Goal: Task Accomplishment & Management: Manage account settings

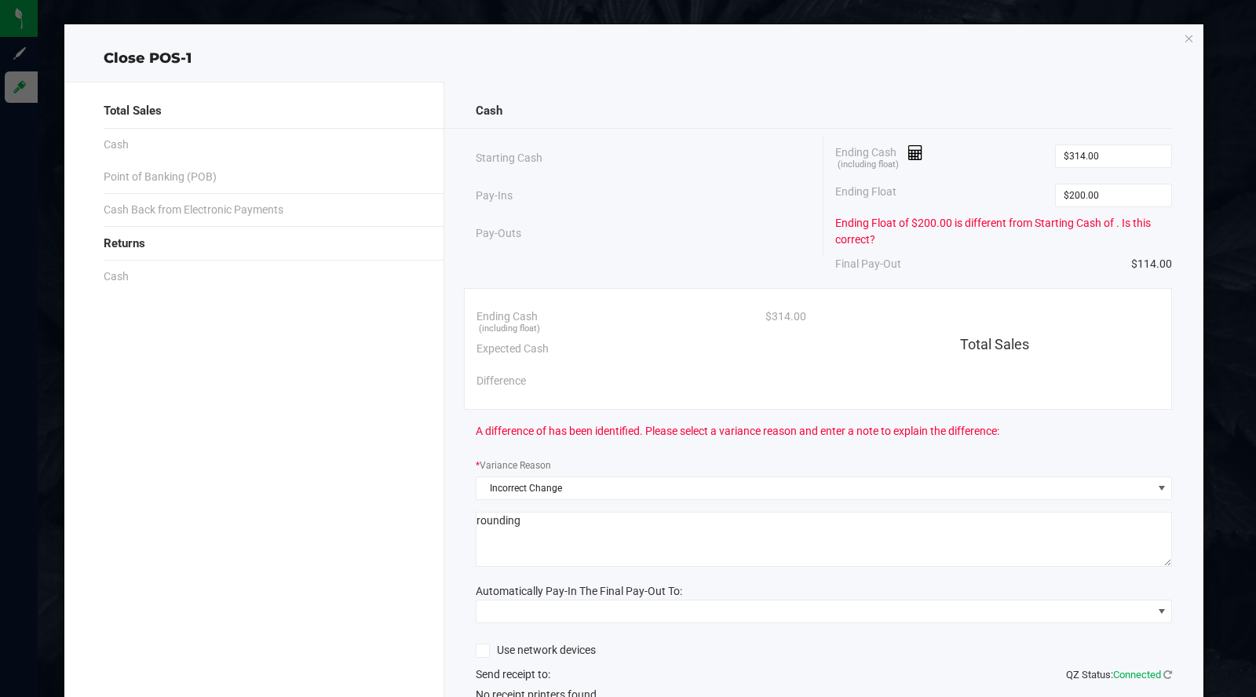
scroll to position [85, 0]
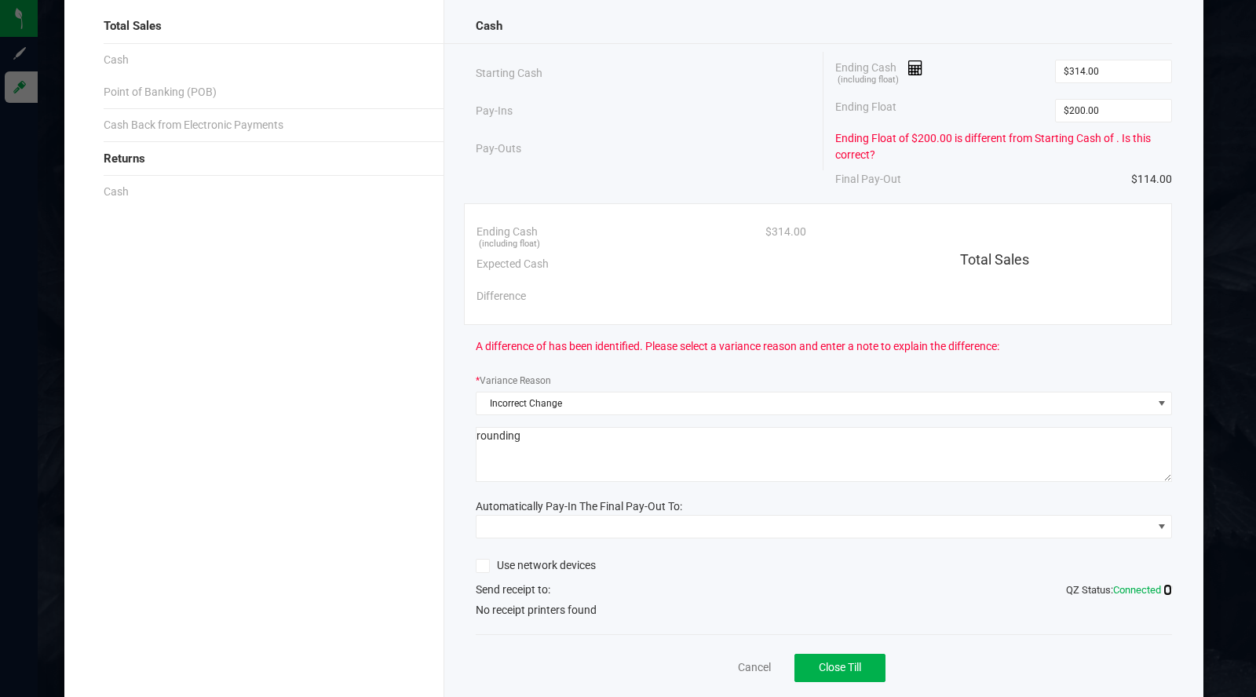
click at [1164, 590] on icon at bounding box center [1168, 590] width 9 height 10
click at [1164, 586] on icon at bounding box center [1168, 590] width 9 height 10
click at [541, 604] on span "No receipt printers found" at bounding box center [536, 610] width 121 height 16
click at [581, 618] on div "Cash Starting Cash Pay-Ins Pay-Outs Ending Cash (including float) $314.00 Endin…" at bounding box center [824, 359] width 760 height 725
click at [749, 663] on link "Cancel" at bounding box center [754, 668] width 33 height 16
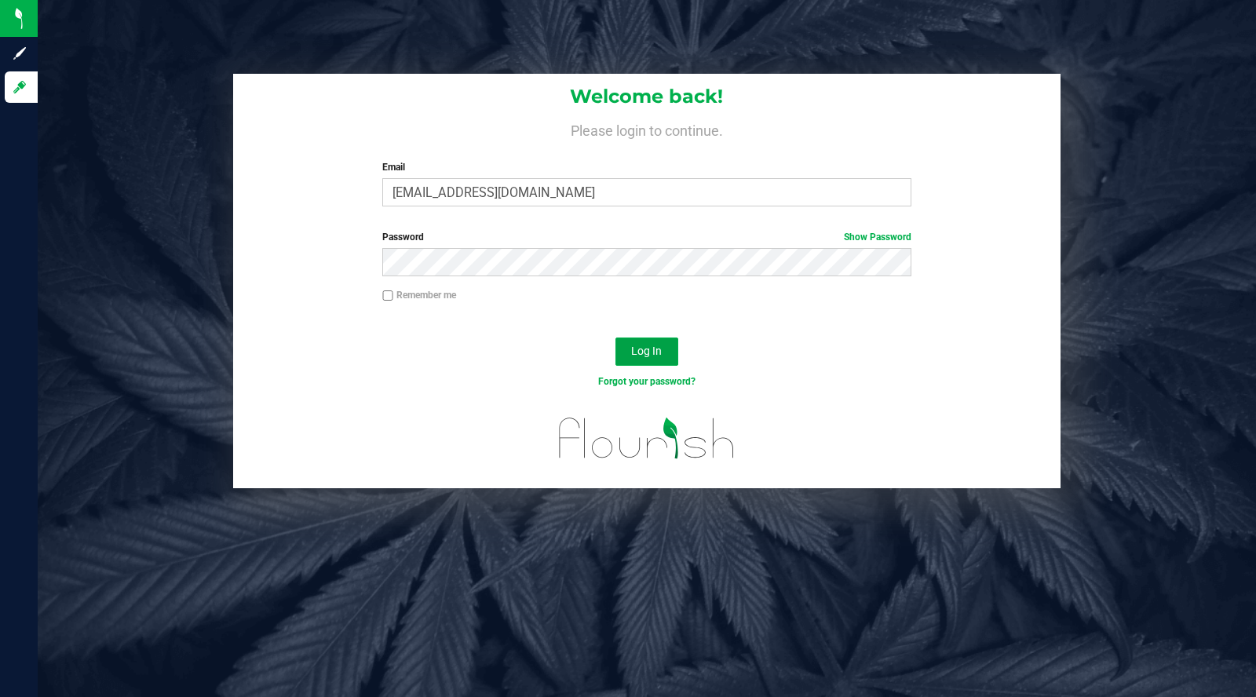
click at [652, 350] on span "Log In" at bounding box center [646, 351] width 31 height 13
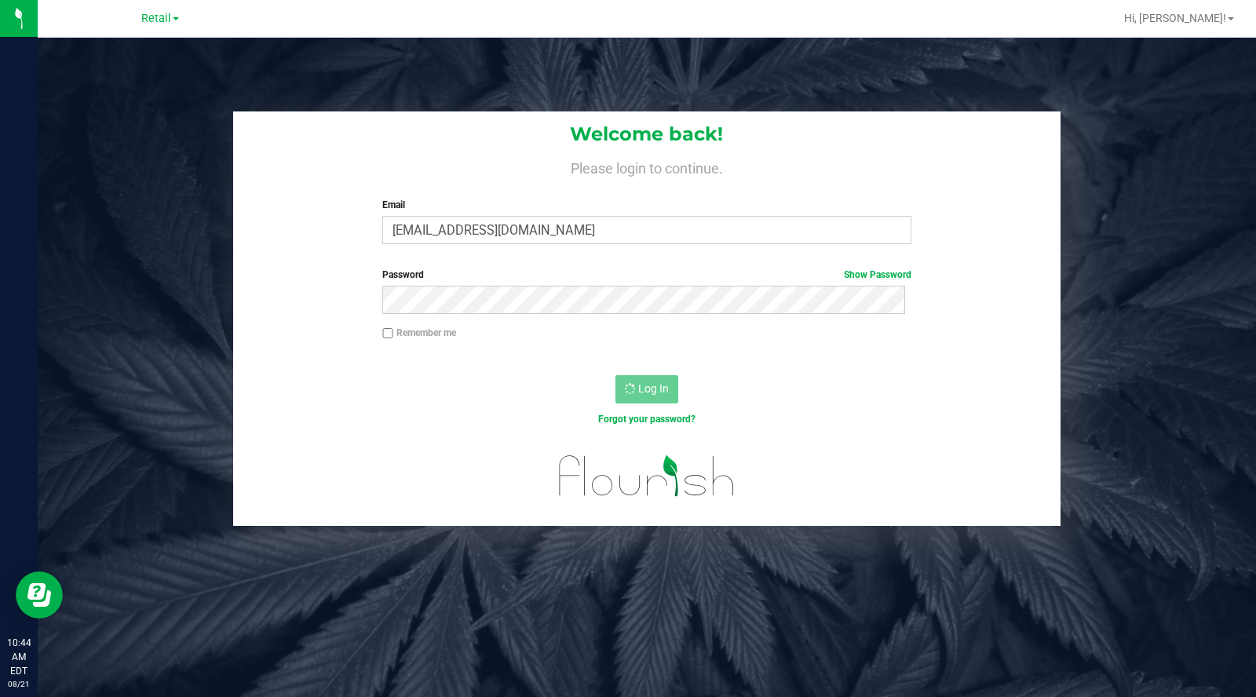
scroll to position [0, 0]
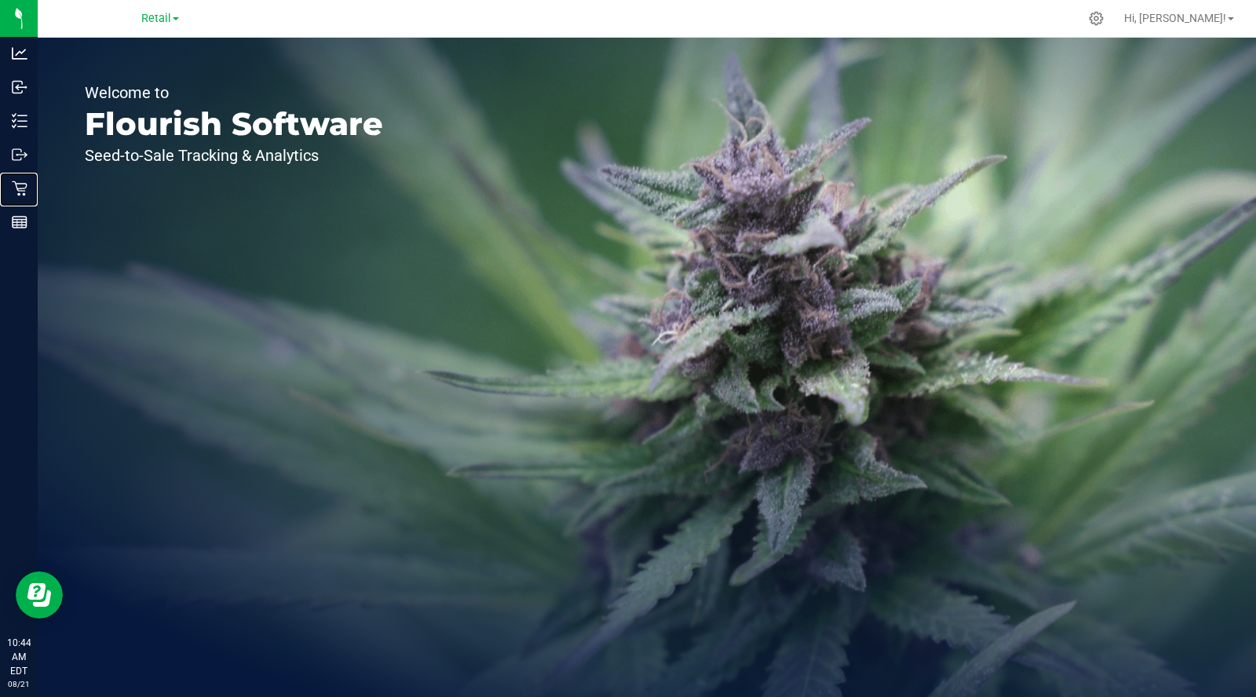
click at [17, 186] on icon at bounding box center [20, 189] width 16 height 16
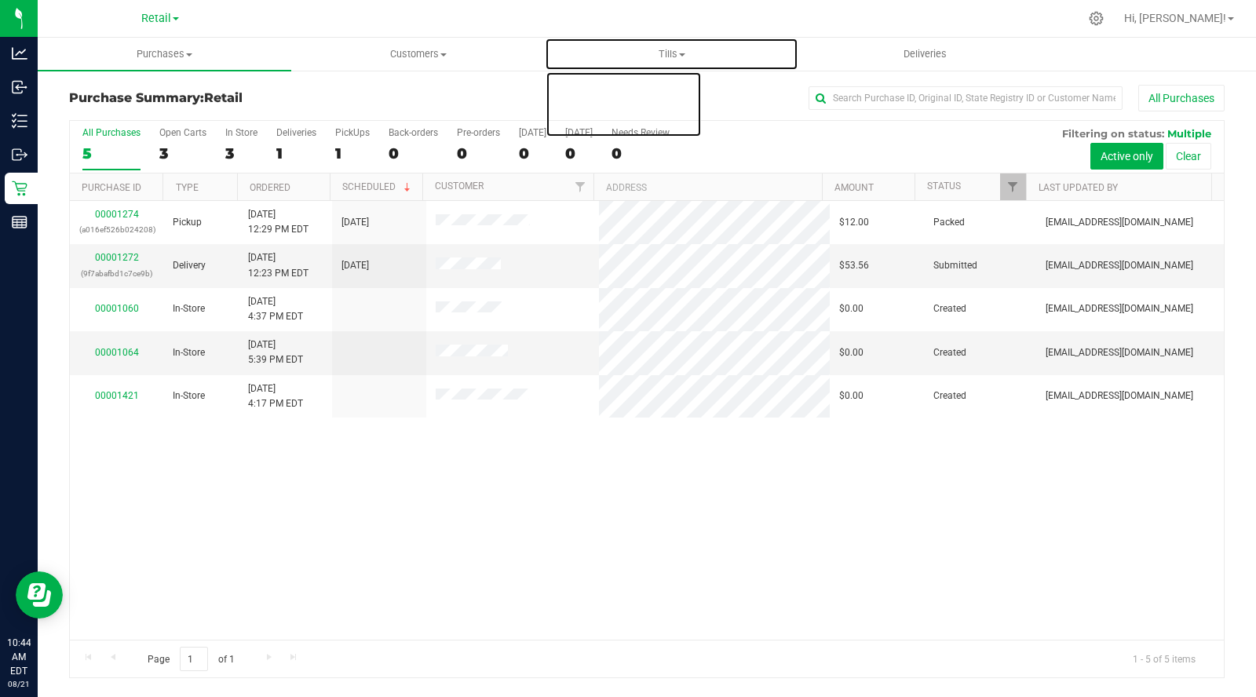
click at [674, 68] on uib-tab-heading "Tills Manage tills Reconcile e-payments" at bounding box center [672, 53] width 252 height 31
click at [600, 100] on span "Manage tills" at bounding box center [598, 94] width 106 height 13
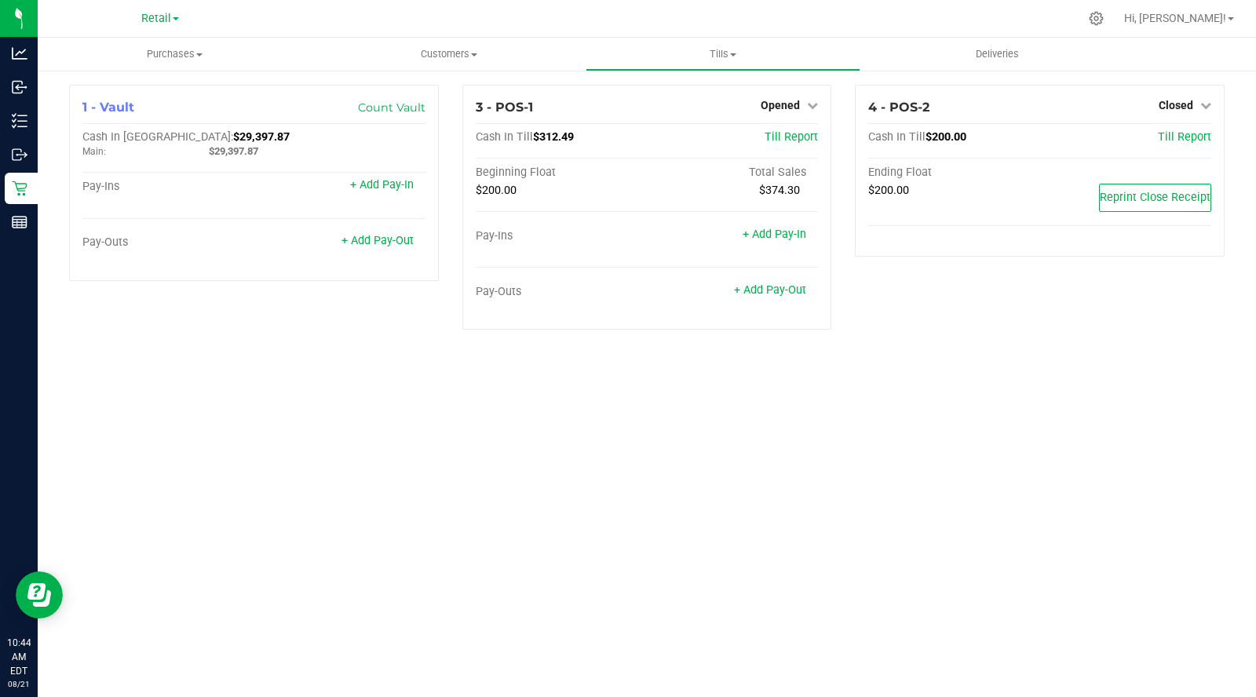
click at [806, 107] on link "Opened" at bounding box center [789, 105] width 57 height 13
click at [791, 143] on link "Close Till" at bounding box center [783, 138] width 42 height 13
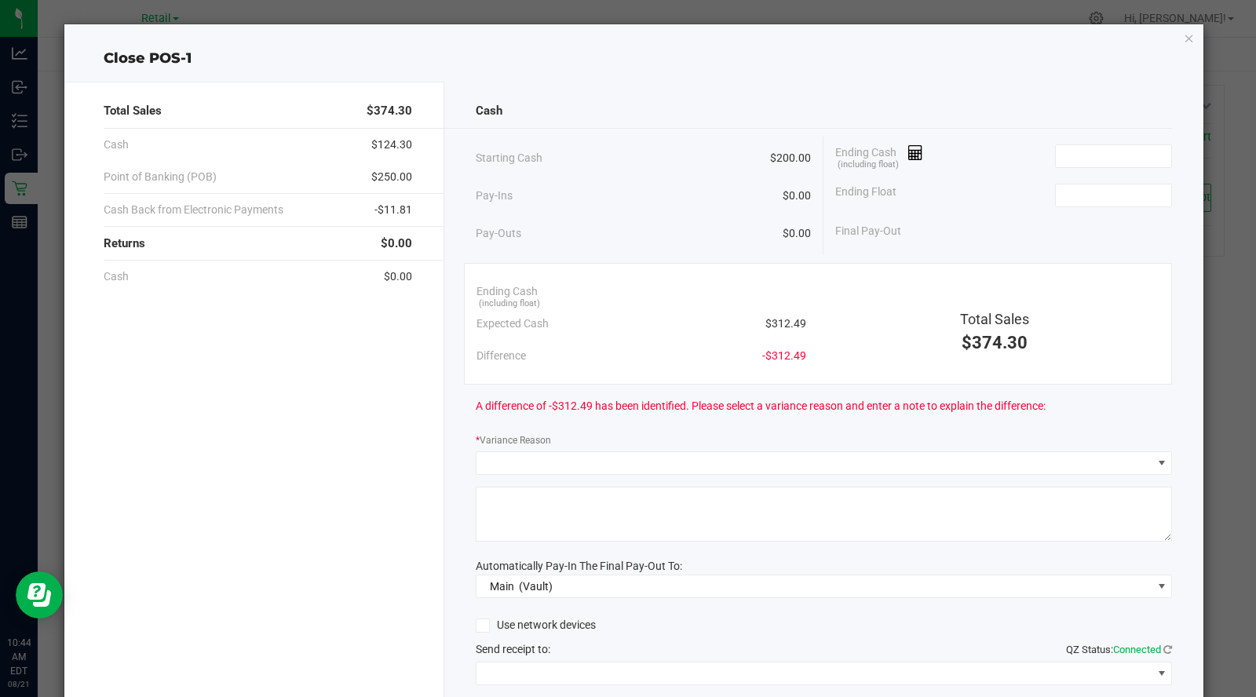
click at [1080, 158] on input at bounding box center [1113, 156] width 115 height 22
click at [1069, 193] on input at bounding box center [1113, 196] width 115 height 22
type input "$314.00"
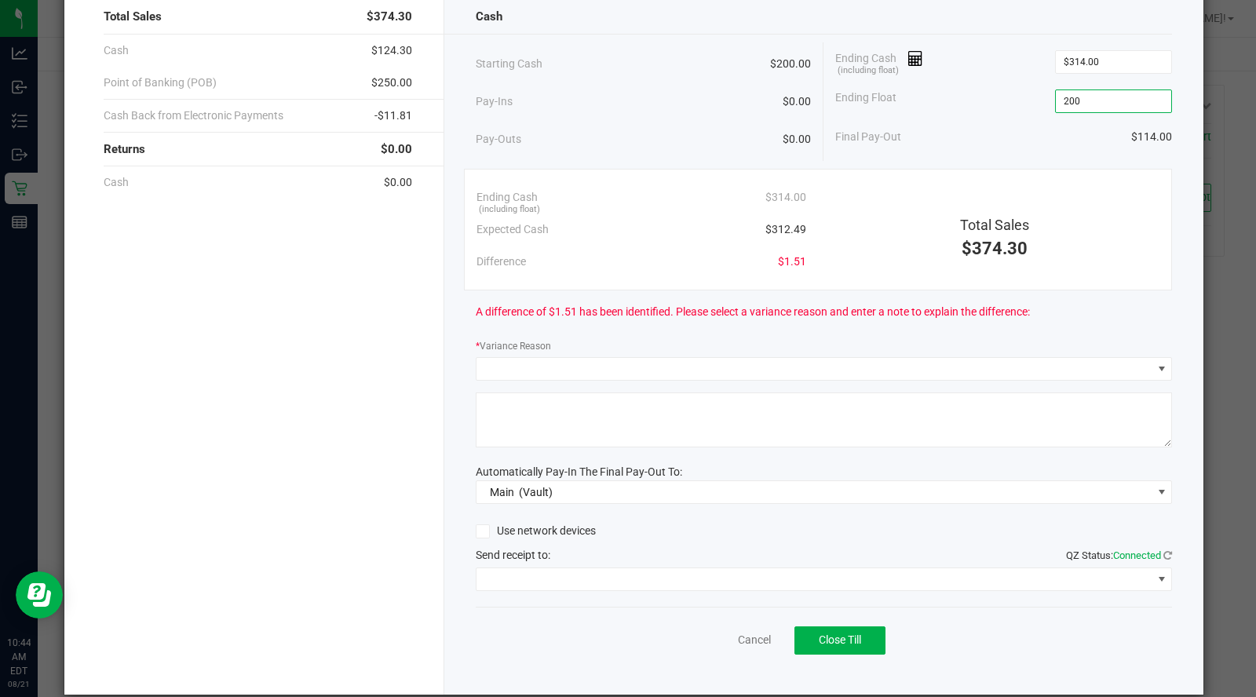
scroll to position [111, 0]
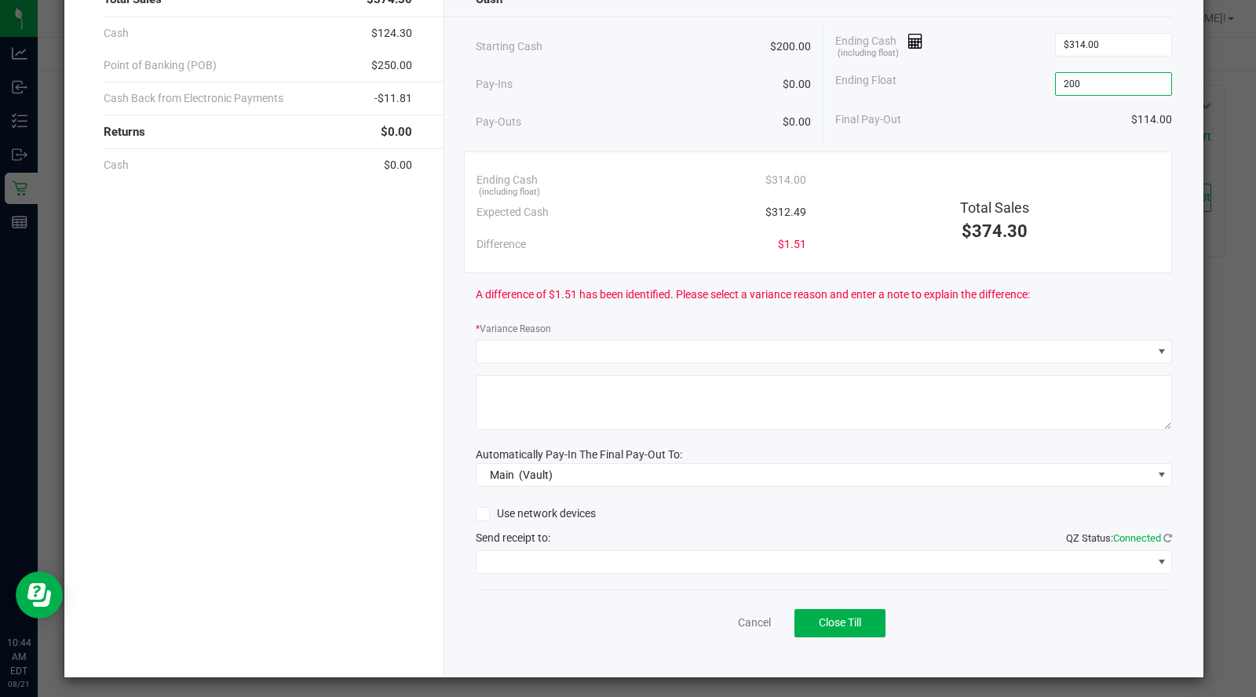
click at [877, 314] on div "Cash Starting Cash $200.00 Pay-Ins $0.00 Pay-Outs $0.00 Ending Cash (including …" at bounding box center [824, 323] width 760 height 707
type input "$200.00"
click at [666, 350] on span at bounding box center [815, 352] width 676 height 22
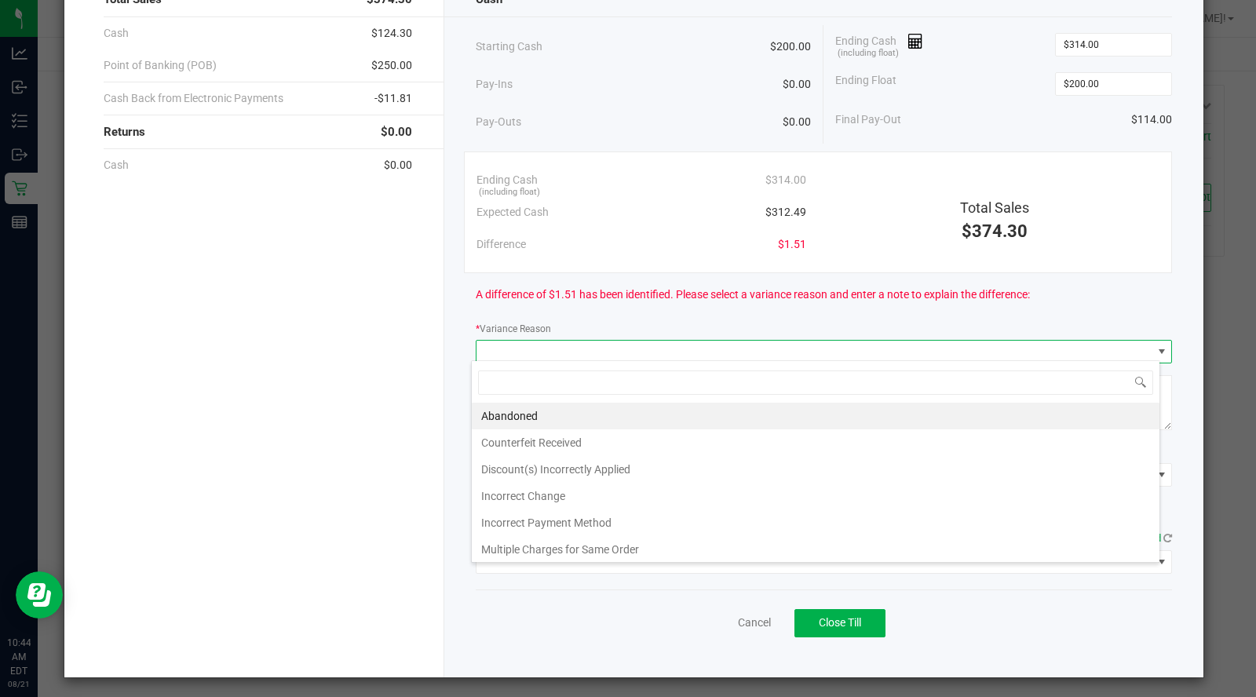
scroll to position [23, 689]
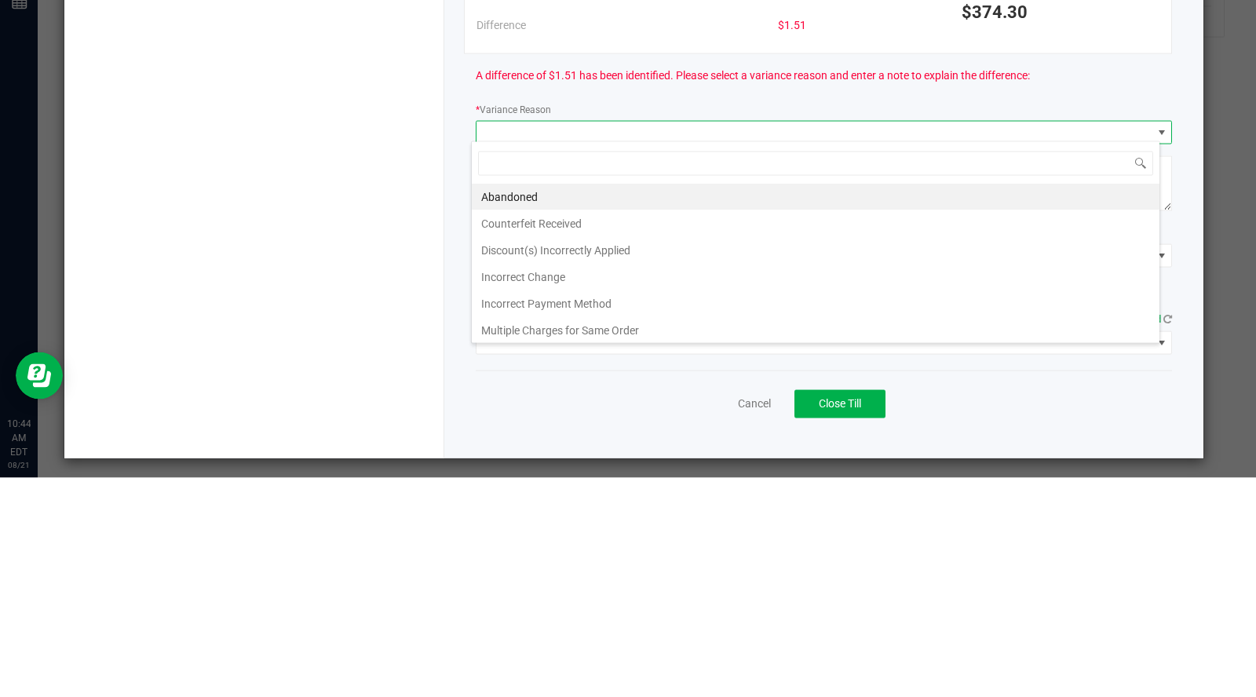
click at [559, 498] on li "Incorrect Change" at bounding box center [816, 496] width 688 height 27
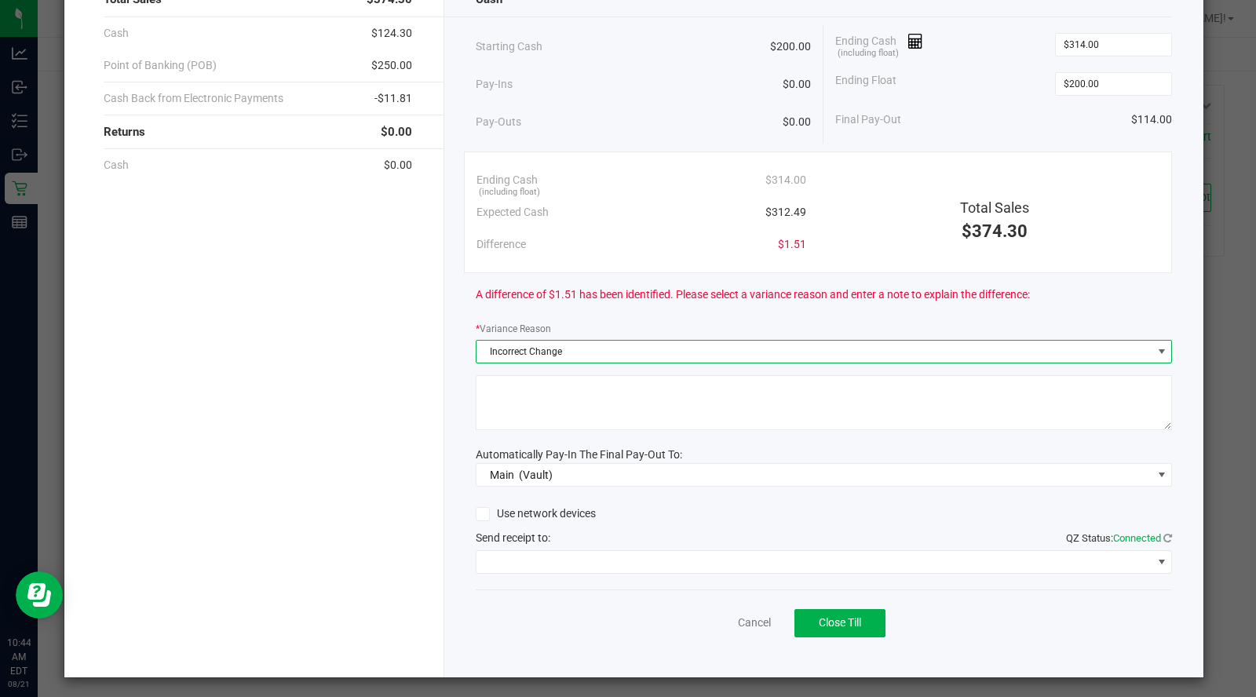
click at [600, 389] on textarea at bounding box center [824, 402] width 697 height 55
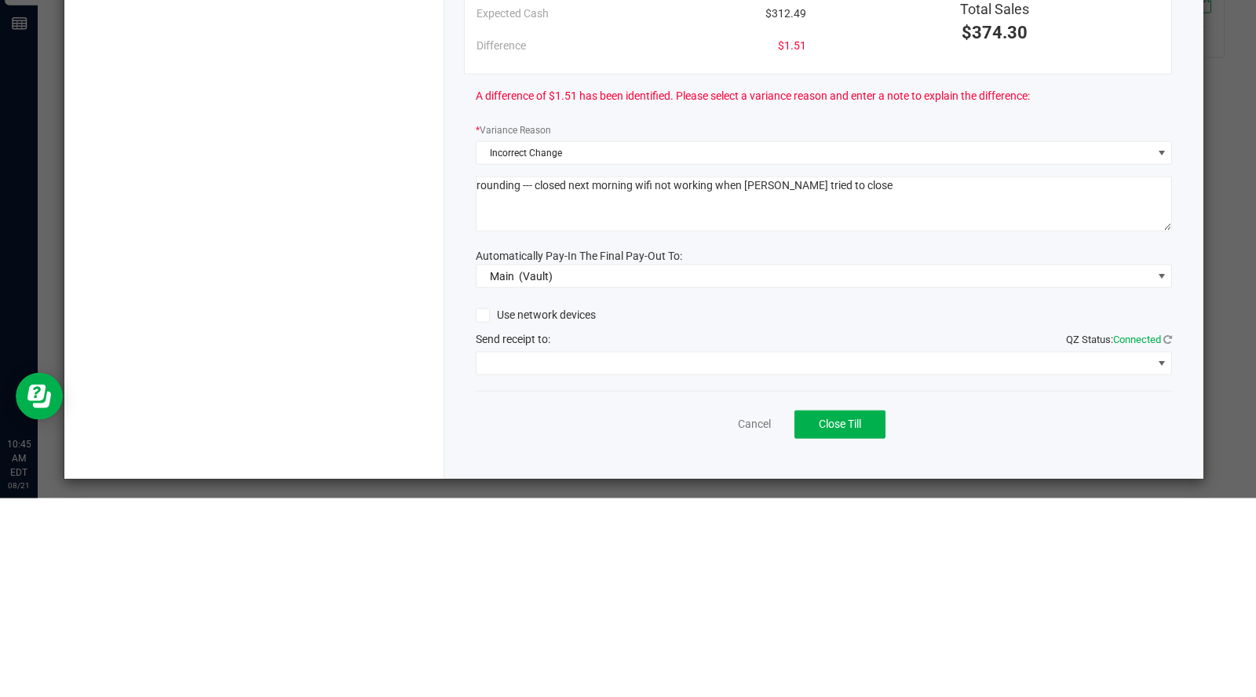
type textarea "rounding --- closed next morning wifi not working when [PERSON_NAME] tried to c…"
click at [731, 522] on div "Use network devices" at bounding box center [824, 514] width 697 height 24
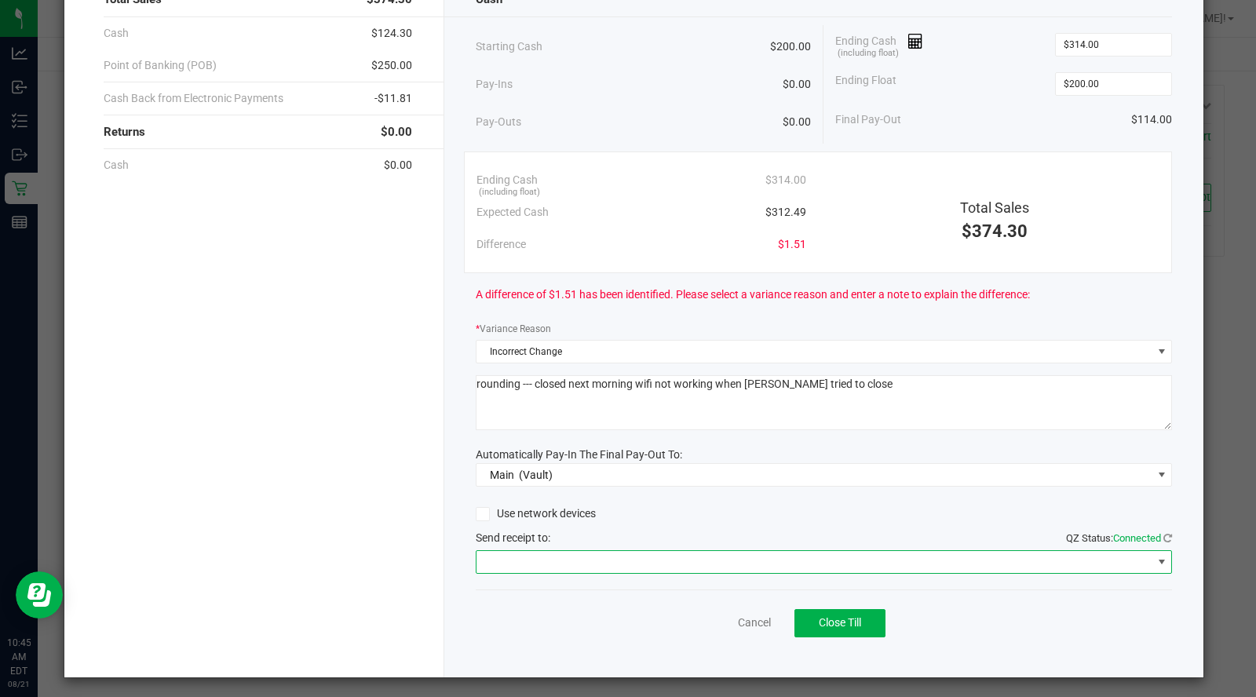
click at [616, 564] on span at bounding box center [815, 562] width 676 height 22
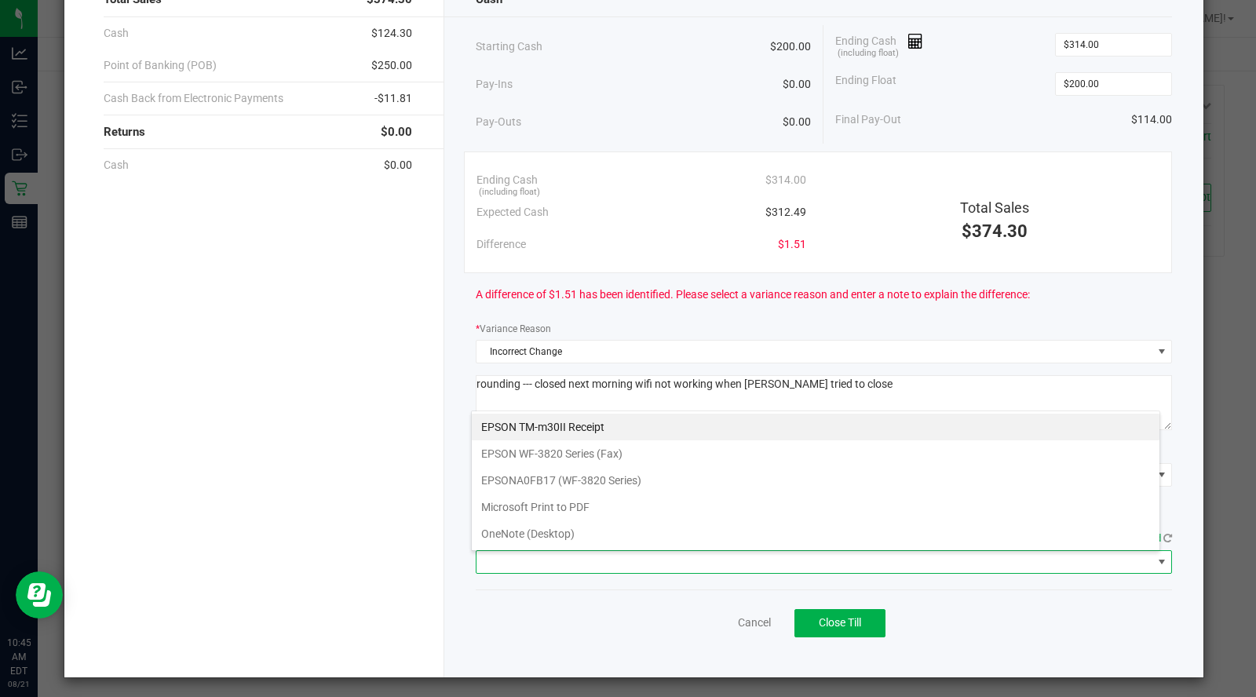
click at [590, 428] on Receipt "EPSON TM-m30II Receipt" at bounding box center [816, 427] width 688 height 27
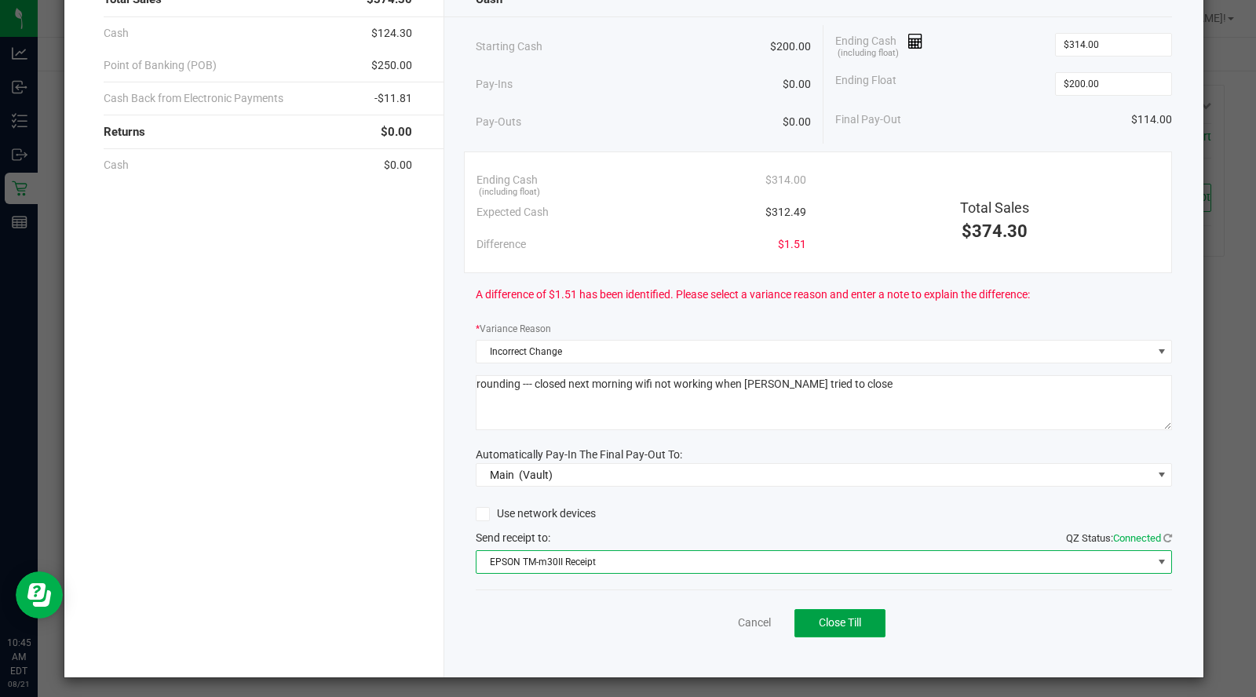
click at [848, 617] on span "Close Till" at bounding box center [840, 622] width 42 height 13
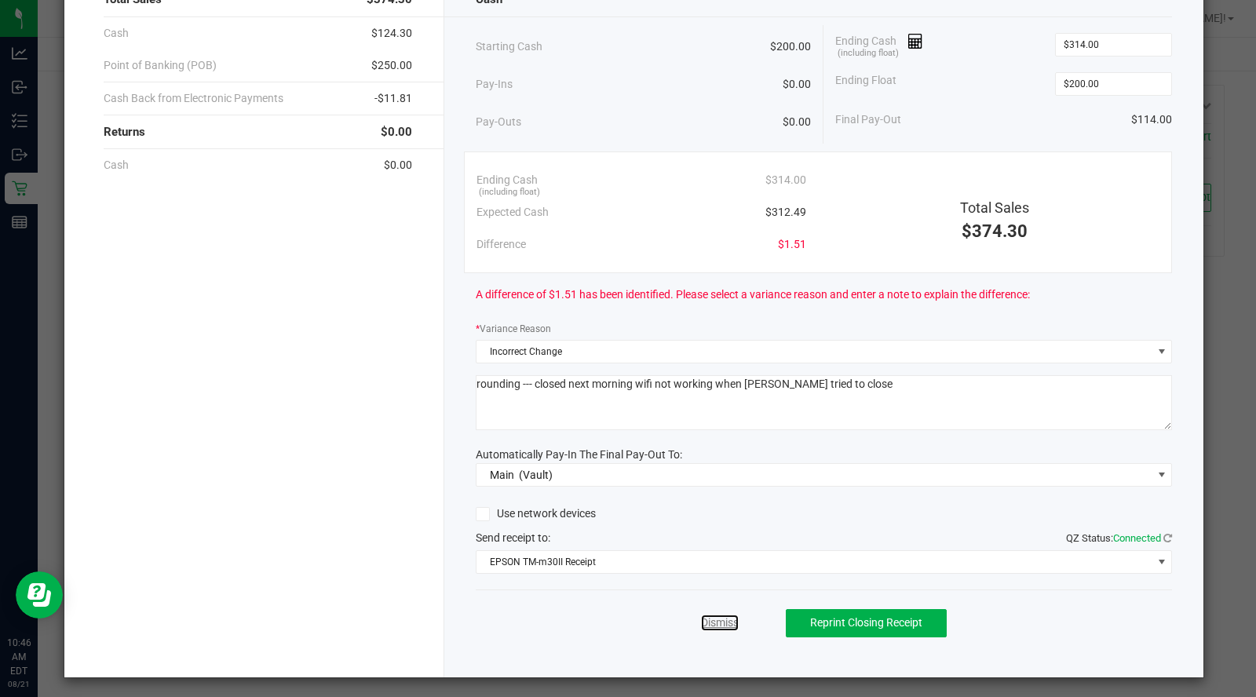
click at [707, 618] on link "Dismiss" at bounding box center [720, 623] width 38 height 16
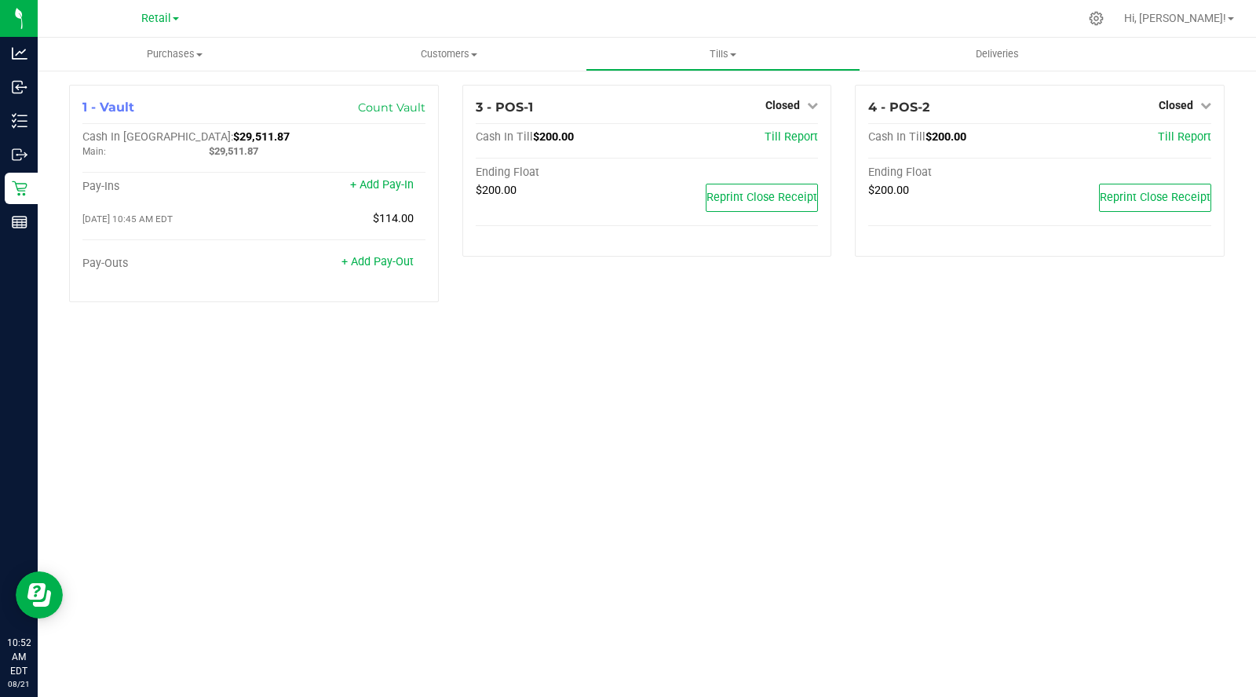
click at [803, 107] on link "Closed" at bounding box center [791, 105] width 53 height 13
click at [784, 137] on link "Open Till" at bounding box center [783, 138] width 42 height 13
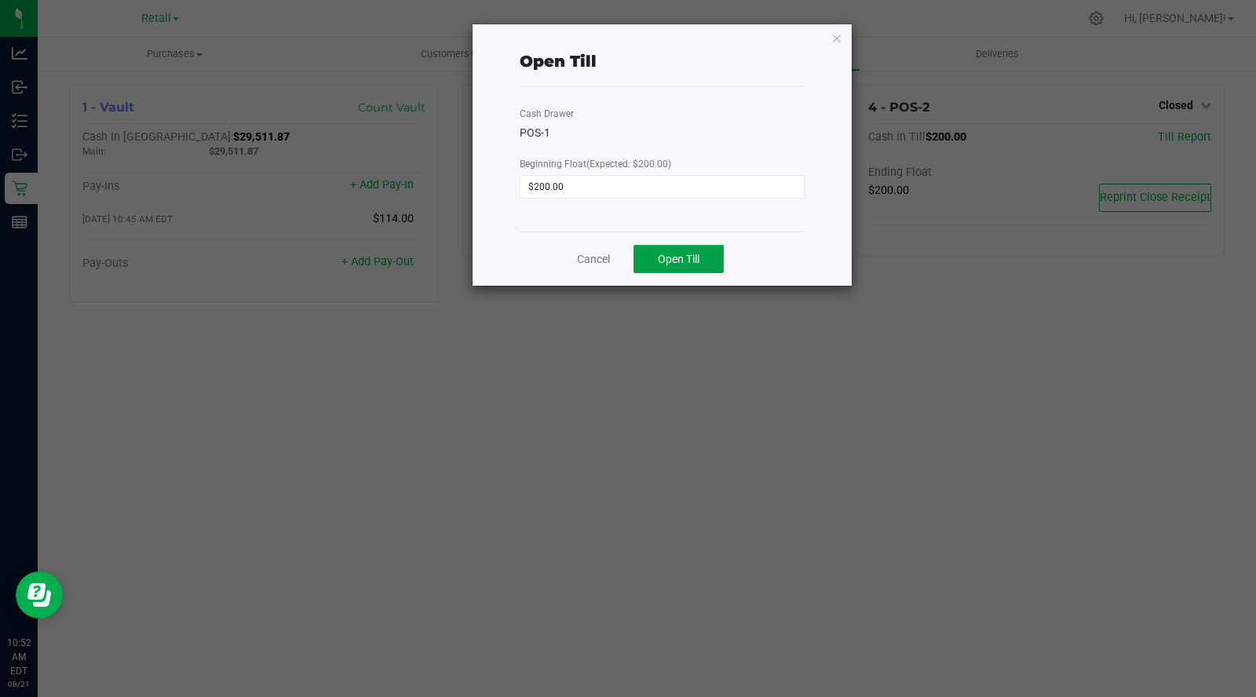
click at [681, 258] on span "Open Till" at bounding box center [679, 259] width 42 height 13
